Goal: Task Accomplishment & Management: Manage account settings

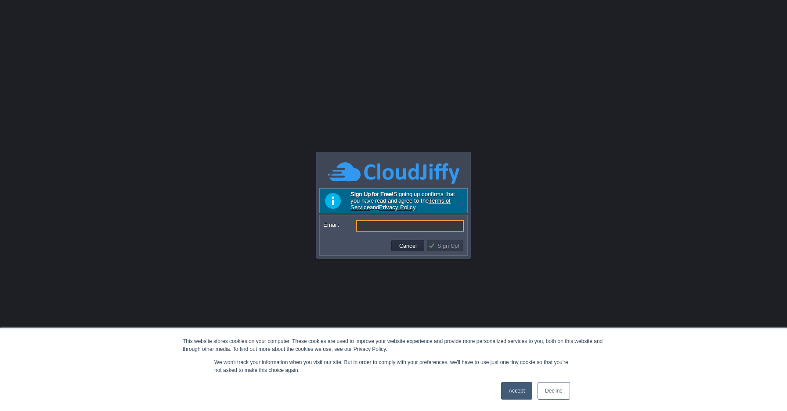
click at [512, 390] on link "Accept" at bounding box center [516, 391] width 31 height 18
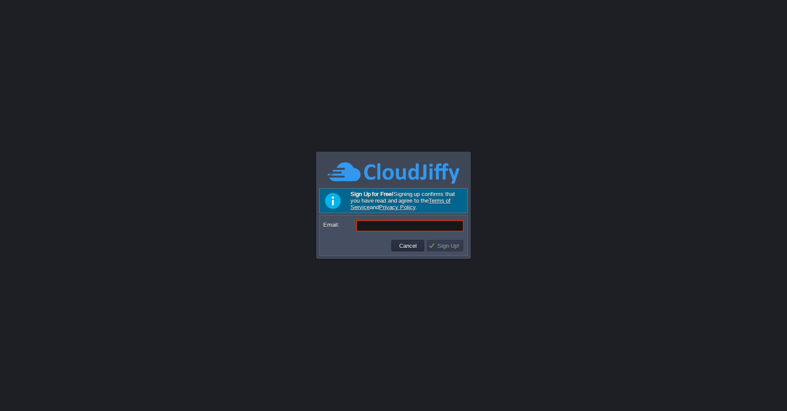
click at [401, 222] on input "Email:" at bounding box center [410, 225] width 108 height 11
click at [391, 229] on input "Email:" at bounding box center [410, 225] width 108 height 11
type input "[PERSON_NAME][EMAIL_ADDRESS][DOMAIN_NAME]"
click at [438, 247] on button "Sign Up!" at bounding box center [445, 246] width 34 height 8
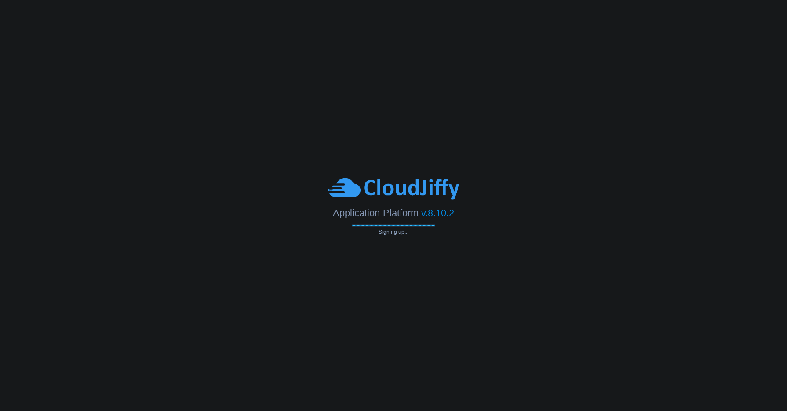
type input "[PERSON_NAME][EMAIL_ADDRESS][DOMAIN_NAME]"
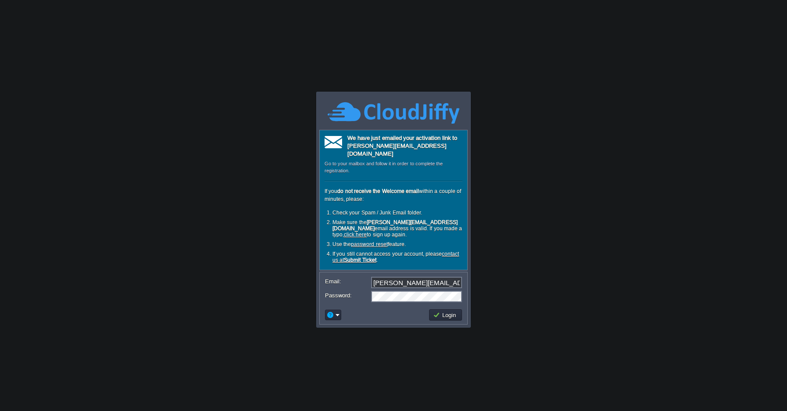
click at [379, 308] on td at bounding box center [376, 315] width 104 height 14
click at [437, 311] on button "Login" at bounding box center [445, 315] width 25 height 8
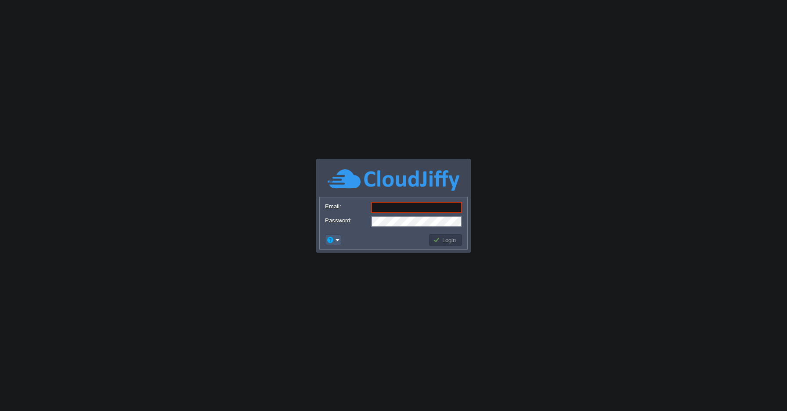
click at [337, 238] on em at bounding box center [333, 240] width 14 height 8
click at [346, 248] on span "Reset Password" at bounding box center [359, 251] width 42 height 7
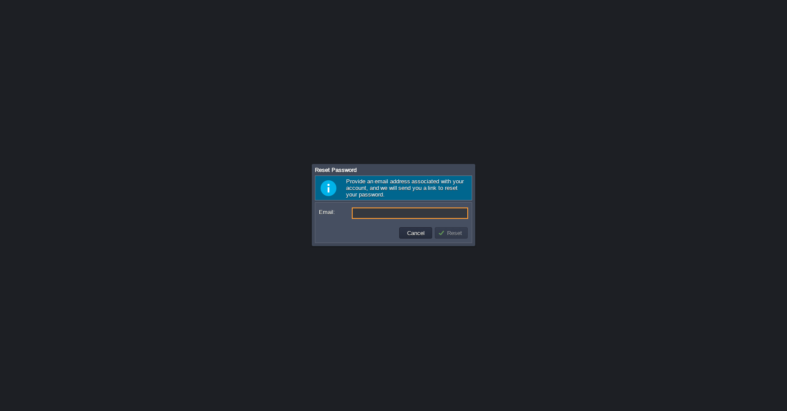
click at [370, 216] on input "Email:" at bounding box center [410, 213] width 116 height 11
type input "[PERSON_NAME][EMAIL_ADDRESS][DOMAIN_NAME]"
click at [449, 237] on button "Reset" at bounding box center [451, 233] width 27 height 8
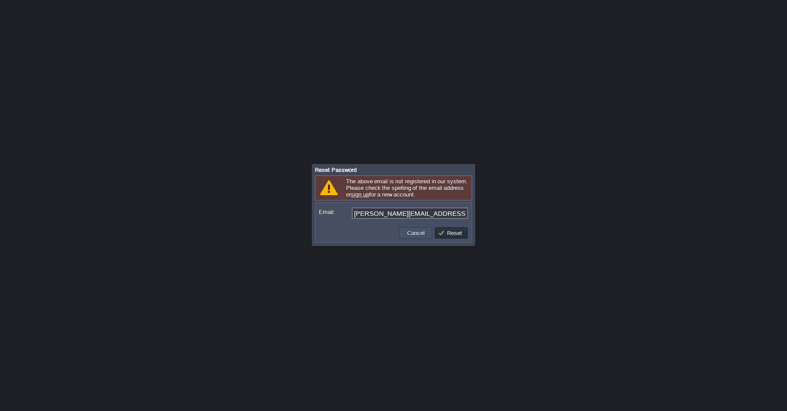
click at [417, 235] on button "Cancel" at bounding box center [415, 233] width 23 height 8
